Goal: Find specific page/section: Find specific page/section

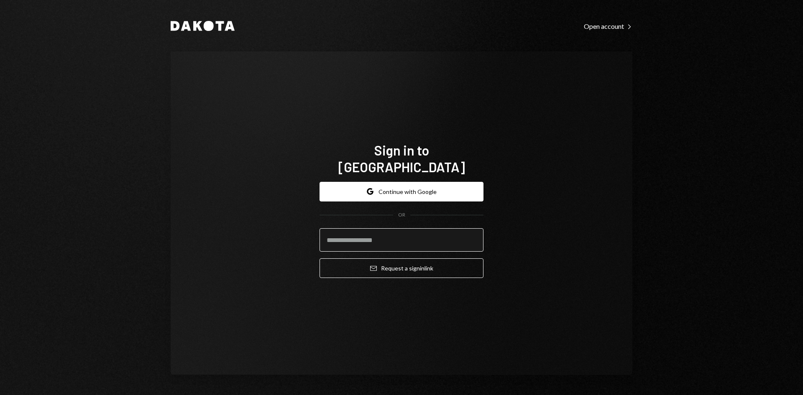
click at [359, 235] on input "email" at bounding box center [402, 239] width 164 height 23
type input "**********"
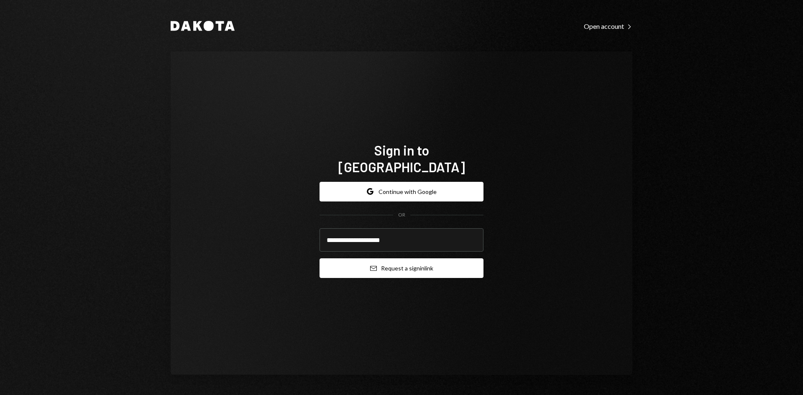
click at [389, 265] on button "Email Request a sign in link" at bounding box center [402, 268] width 164 height 20
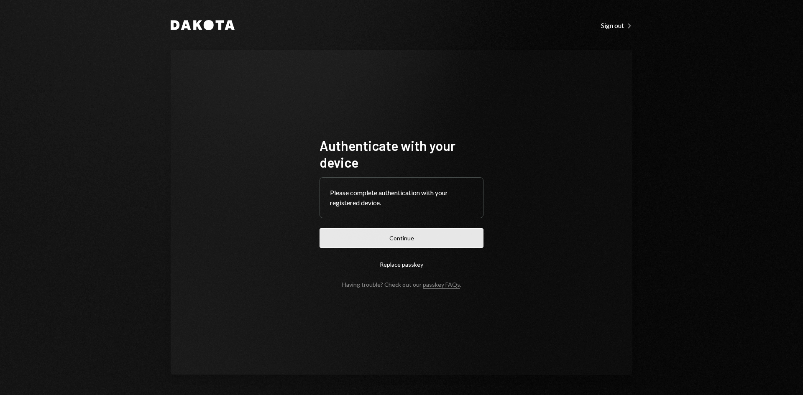
click at [427, 232] on button "Continue" at bounding box center [402, 238] width 164 height 20
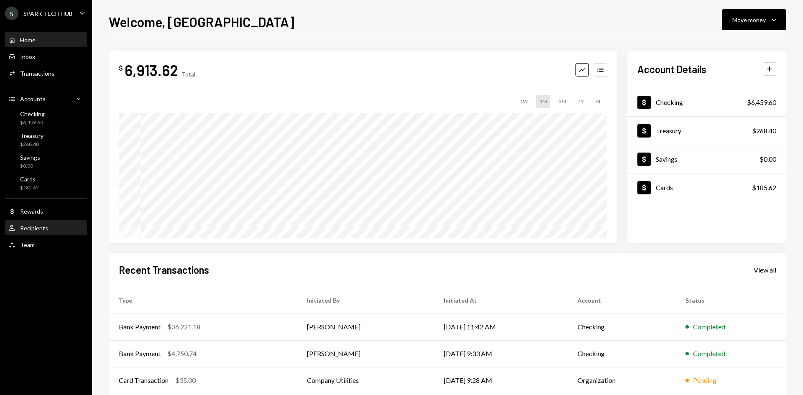
click at [36, 232] on div "User Recipients" at bounding box center [28, 229] width 40 height 8
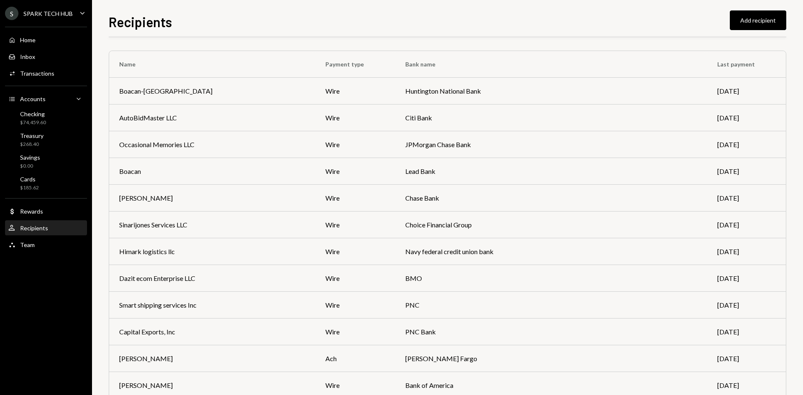
scroll to position [330, 0]
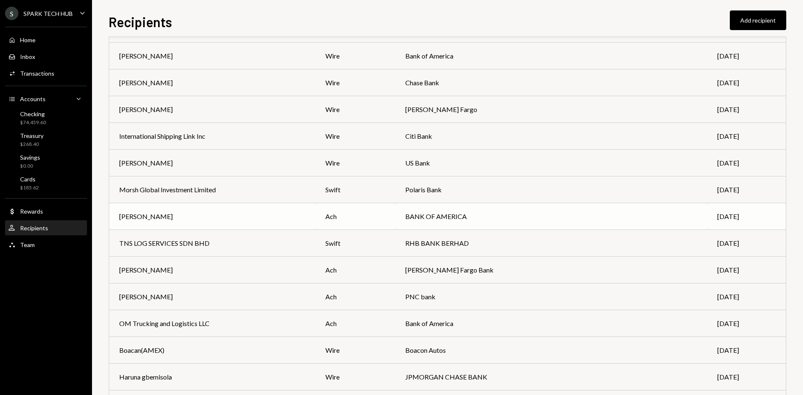
click at [412, 219] on td "BANK OF AMERICA" at bounding box center [551, 216] width 312 height 27
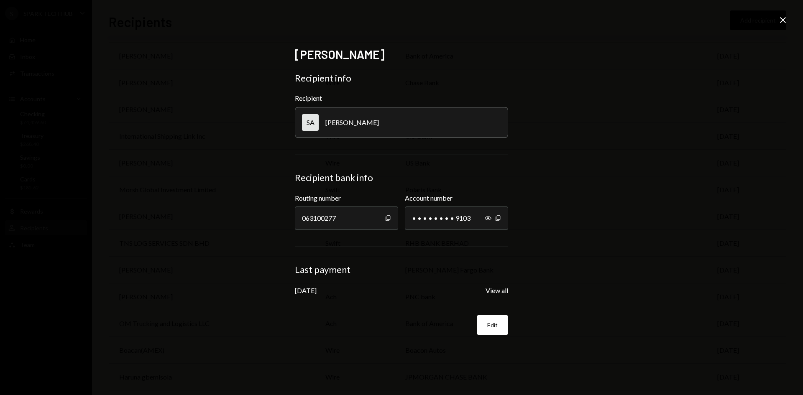
click at [371, 126] on div "[PERSON_NAME]" at bounding box center [352, 122] width 54 height 8
click at [491, 289] on button "View all" at bounding box center [497, 291] width 23 height 9
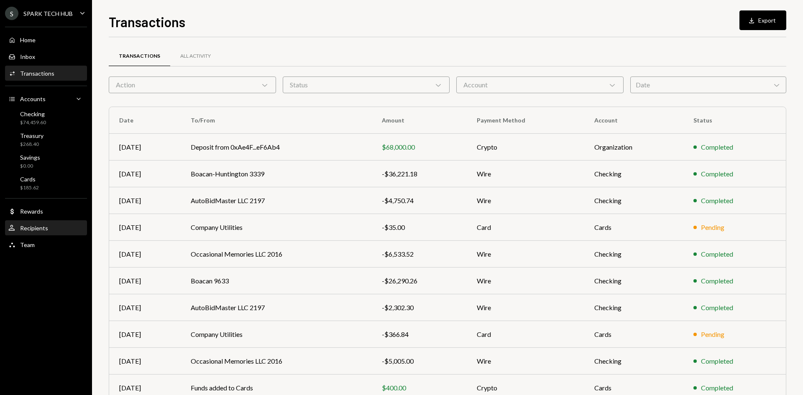
click at [45, 230] on div "Recipients" at bounding box center [34, 228] width 28 height 7
